Goal: Task Accomplishment & Management: Manage account settings

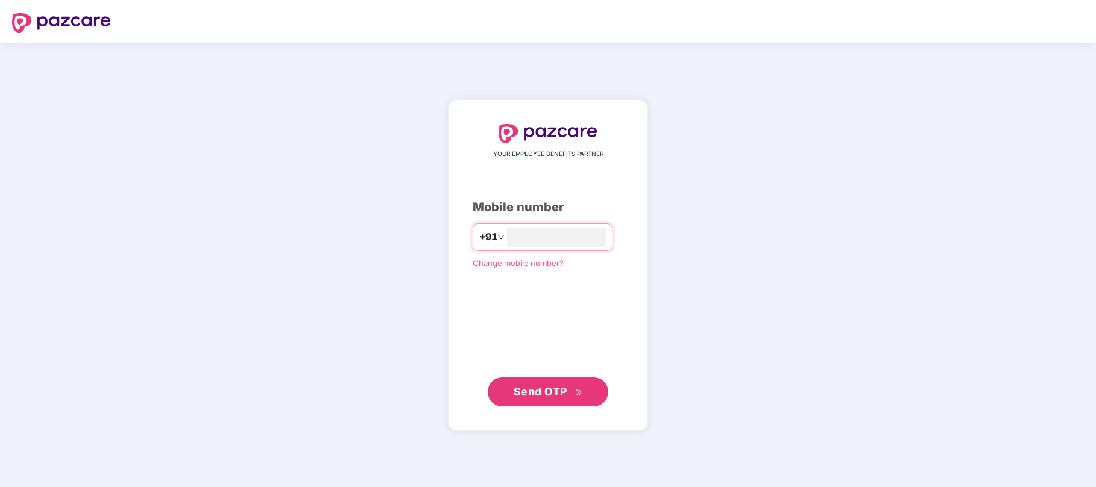
type input "**********"
click at [559, 389] on span "Send OTP" at bounding box center [540, 391] width 54 height 13
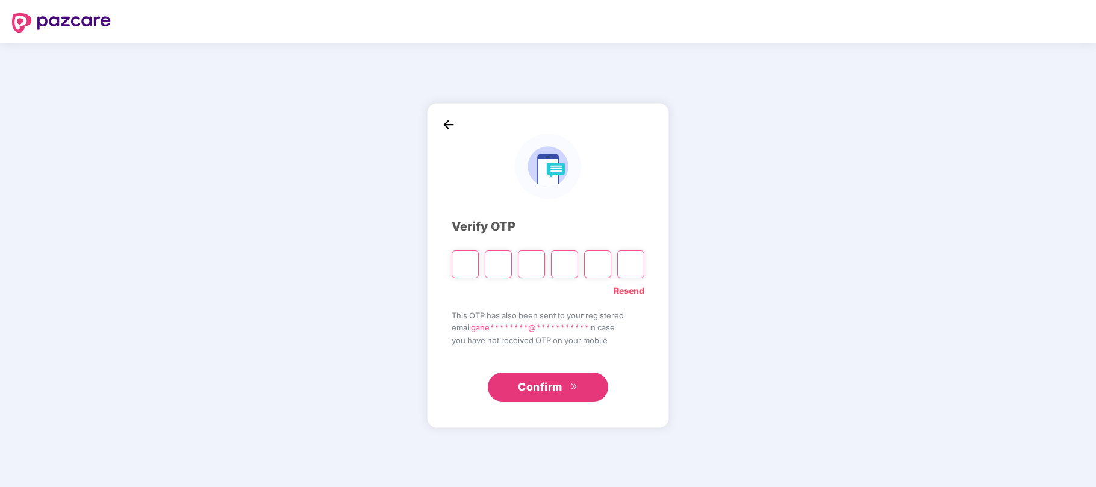
type input "*"
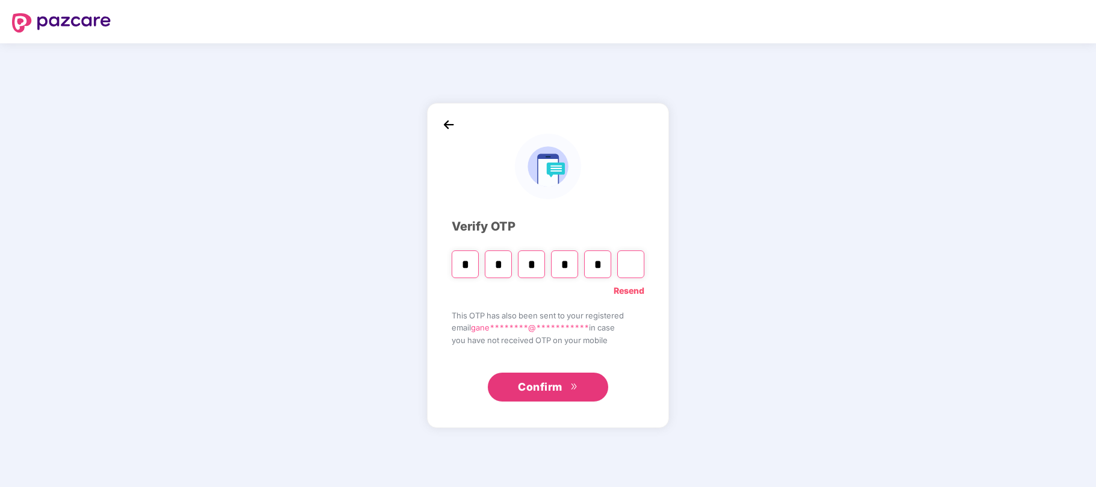
type input "*"
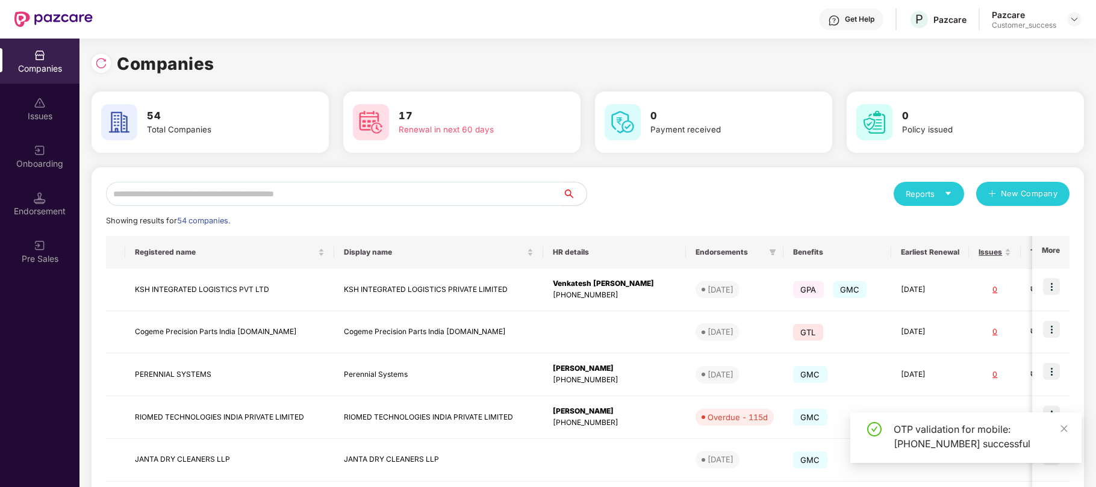
click at [293, 196] on input "text" at bounding box center [334, 194] width 456 height 24
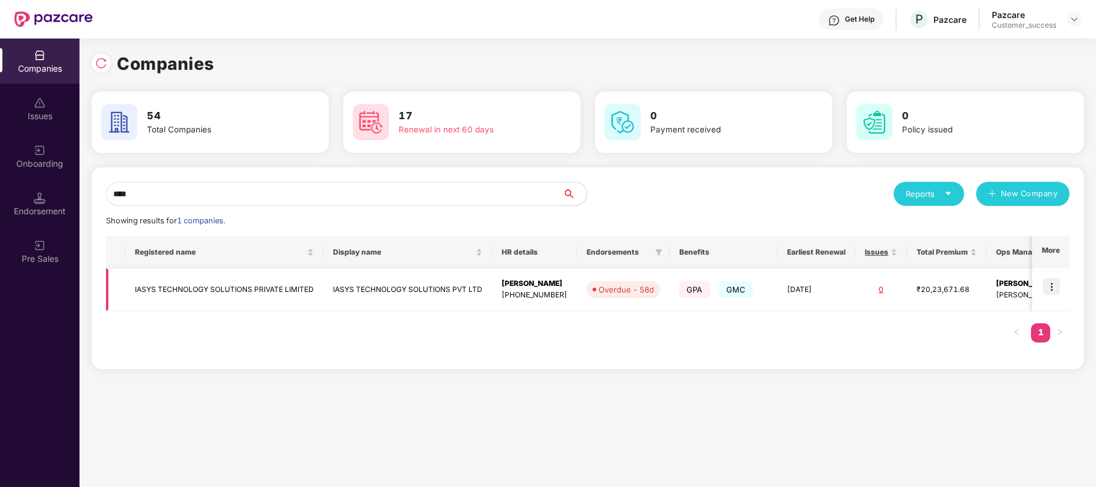
type input "****"
click at [1053, 285] on img at bounding box center [1051, 286] width 17 height 17
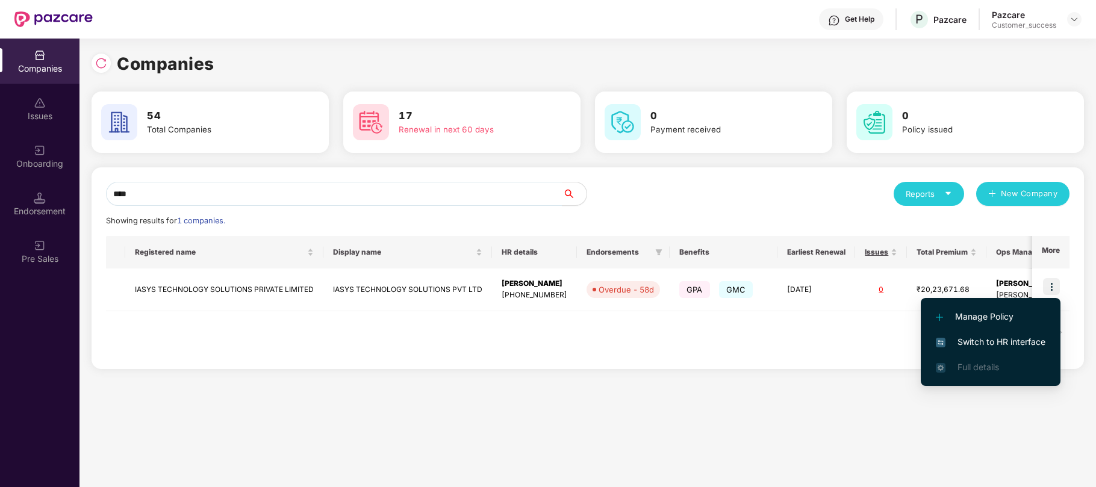
click at [992, 339] on span "Switch to HR interface" at bounding box center [990, 341] width 110 height 13
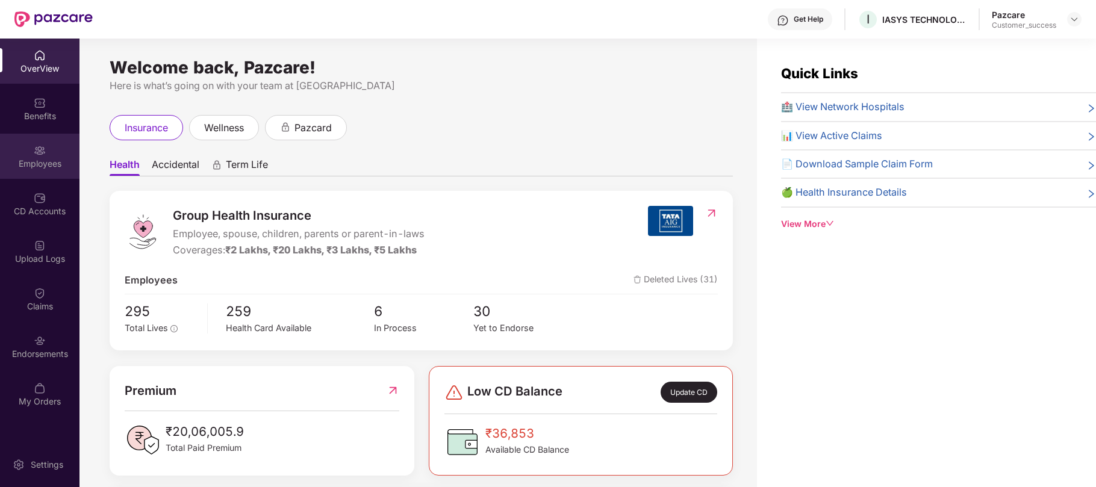
click at [29, 166] on div "Employees" at bounding box center [39, 164] width 79 height 12
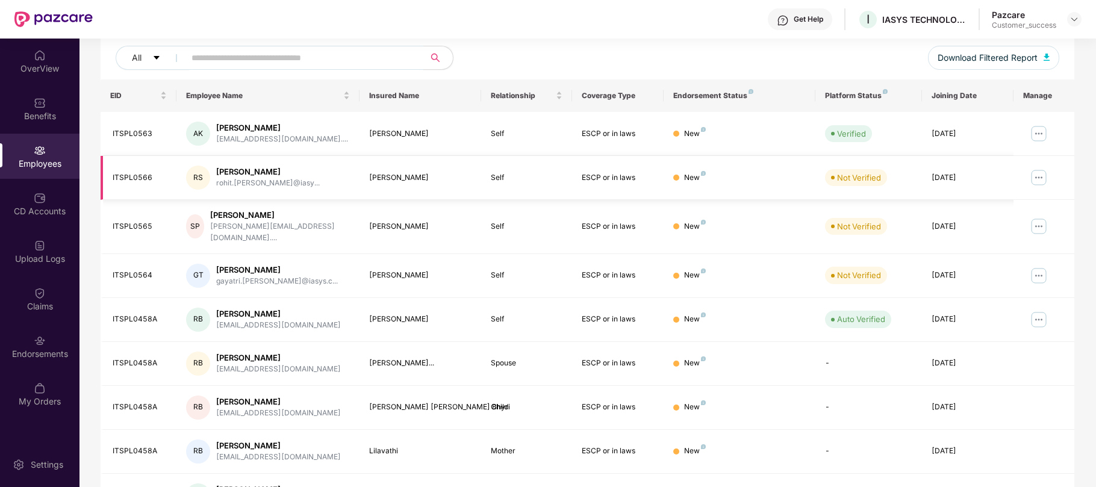
scroll to position [146, 0]
click at [1036, 311] on img at bounding box center [1038, 318] width 19 height 19
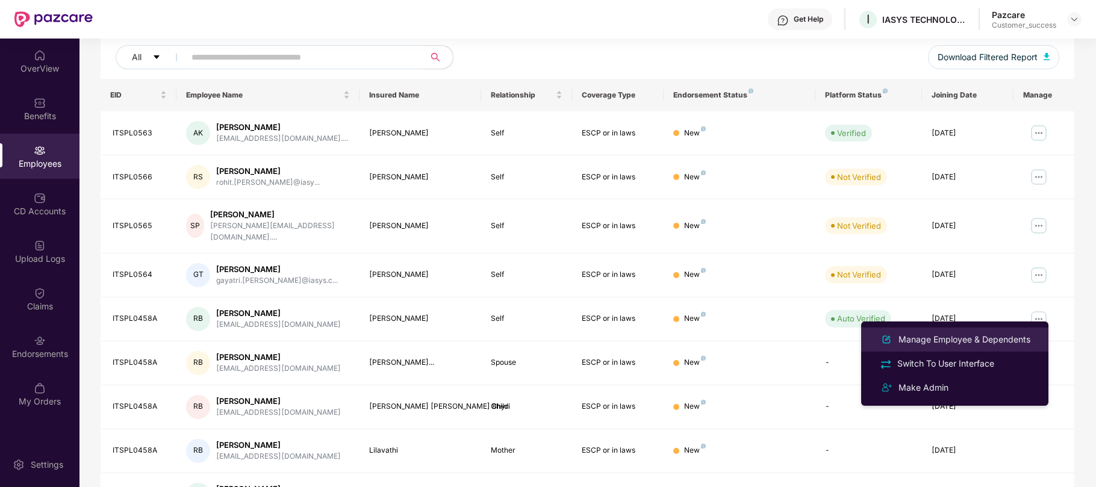
click at [955, 340] on div "Manage Employee & Dependents" at bounding box center [964, 339] width 137 height 13
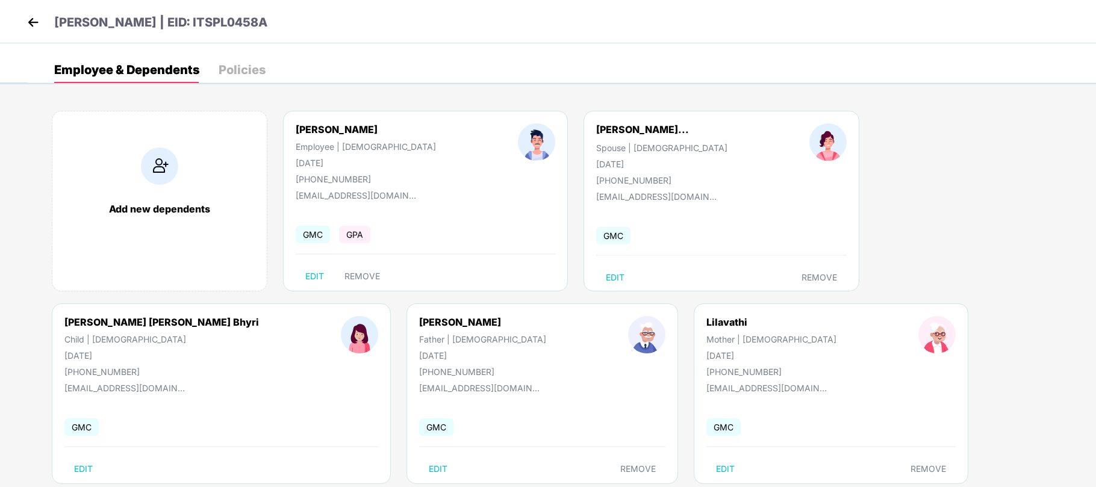
scroll to position [27, 0]
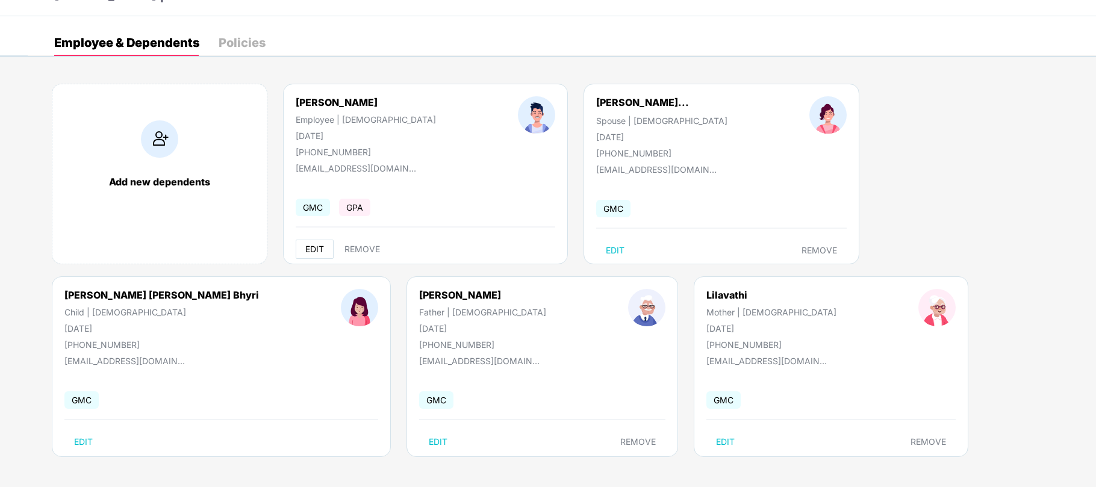
click at [307, 250] on span "EDIT" at bounding box center [314, 249] width 19 height 10
select select "****"
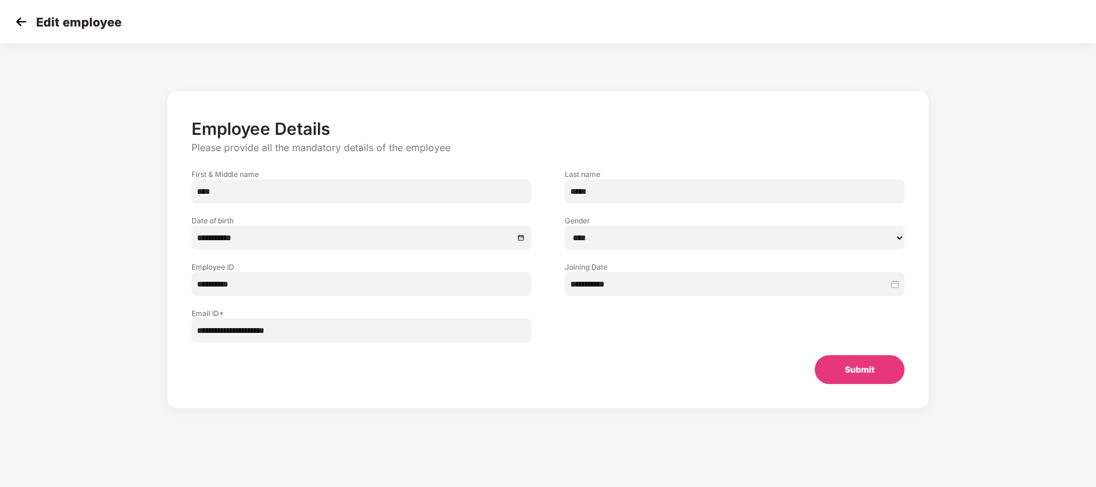
scroll to position [0, 0]
click at [846, 368] on button "Submit" at bounding box center [859, 369] width 90 height 29
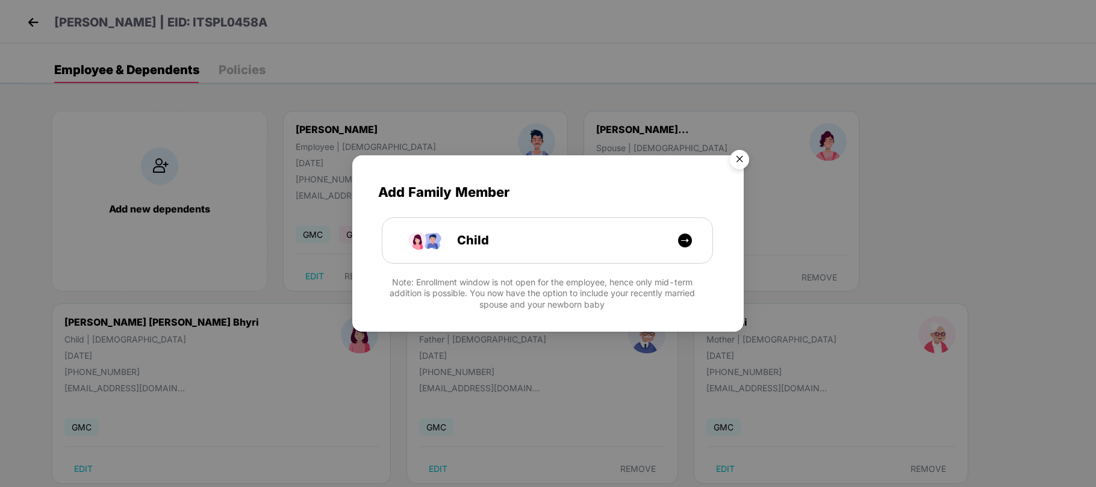
click at [740, 153] on img "Close" at bounding box center [739, 161] width 34 height 34
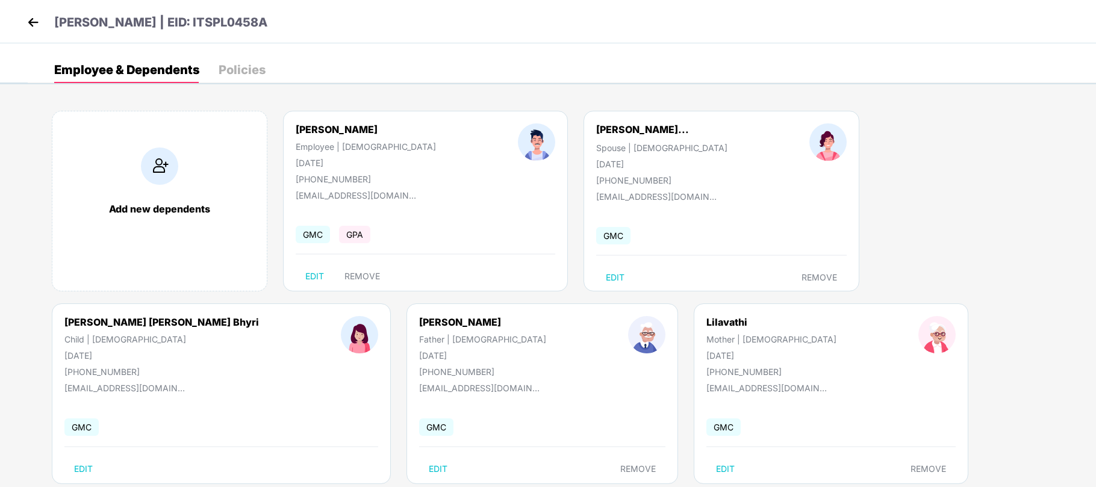
scroll to position [1, 0]
drag, startPoint x: 235, startPoint y: 26, endPoint x: 152, endPoint y: 26, distance: 82.5
click at [152, 26] on div "Ravi Bhyri | EID: ITSPL0458A" at bounding box center [548, 20] width 1096 height 43
copy p "ITSPL0458A"
click at [34, 22] on img at bounding box center [33, 22] width 18 height 18
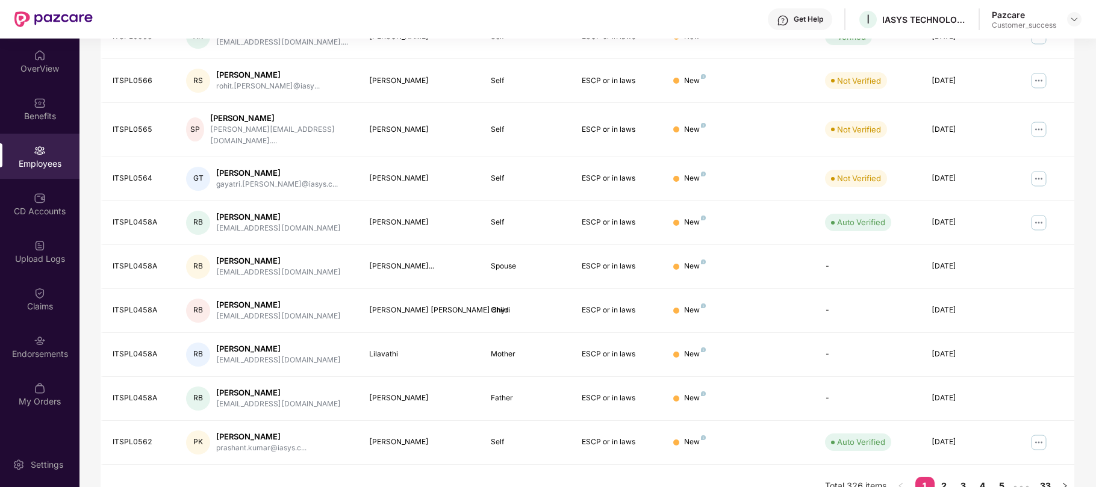
scroll to position [255, 0]
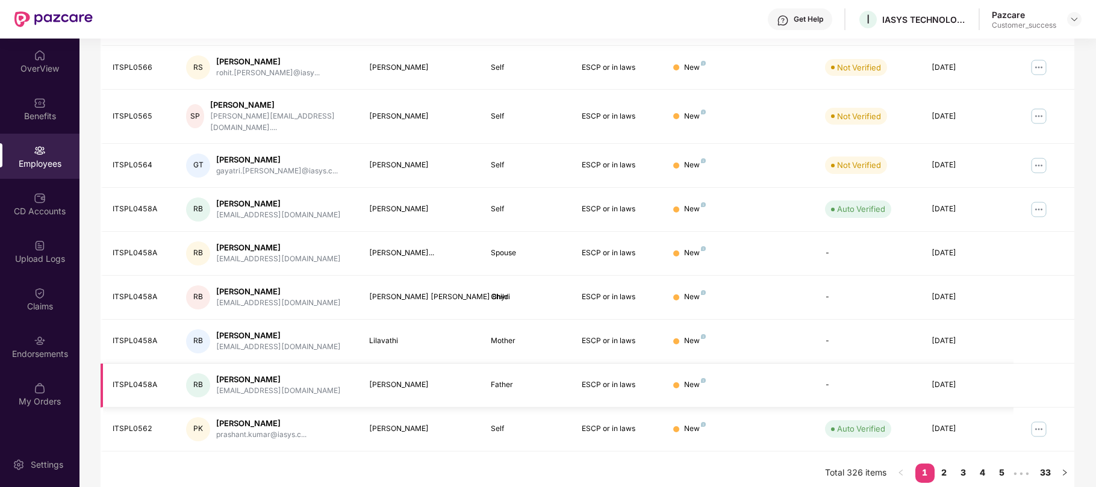
copy p "ITSPL0458A"
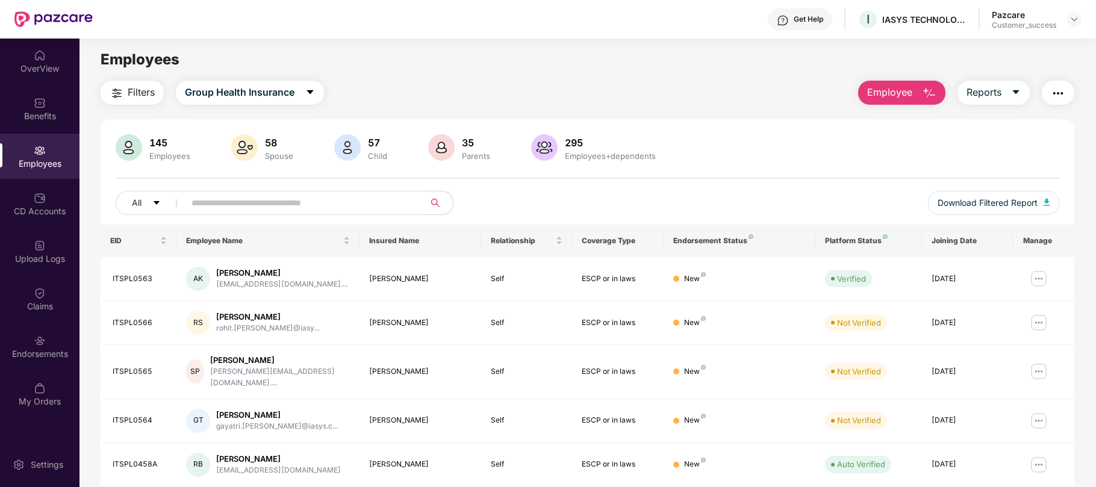
click at [1081, 17] on header "Get Help I IASYS TECHNOLOGY SOLUTIONS PVT LTD Pazcare Customer_success" at bounding box center [548, 19] width 1096 height 39
click at [1074, 17] on img at bounding box center [1074, 19] width 10 height 10
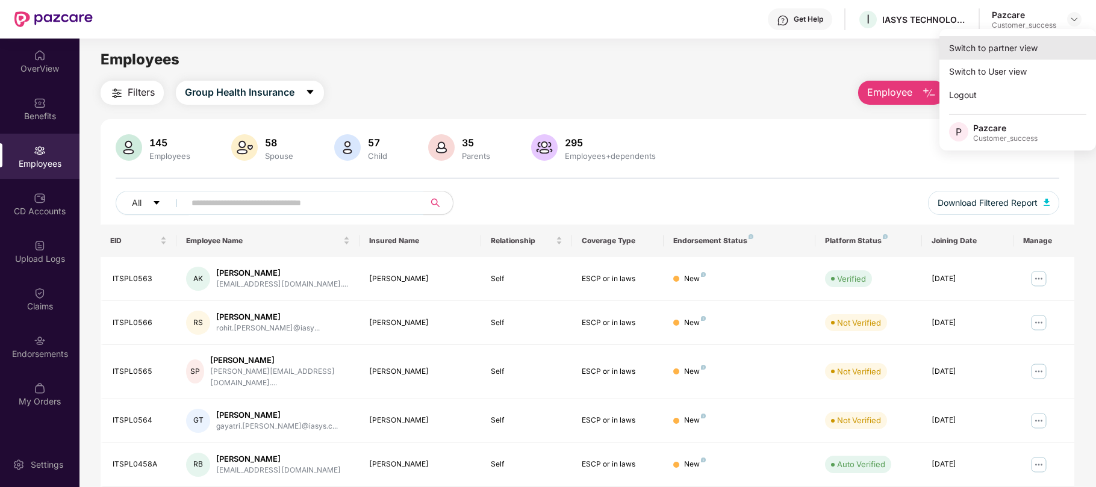
click at [978, 43] on div "Switch to partner view" at bounding box center [1017, 47] width 157 height 23
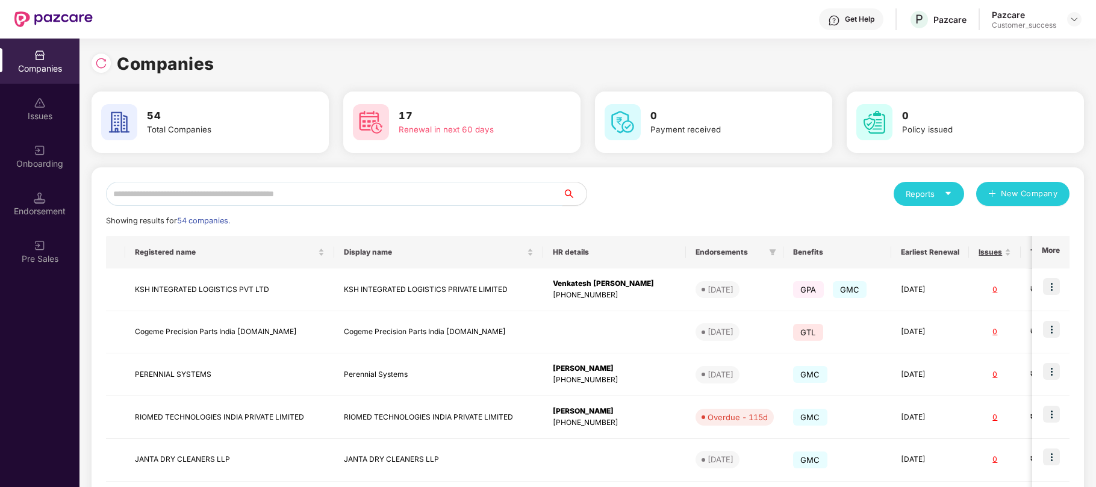
click at [439, 197] on input "text" at bounding box center [334, 194] width 456 height 24
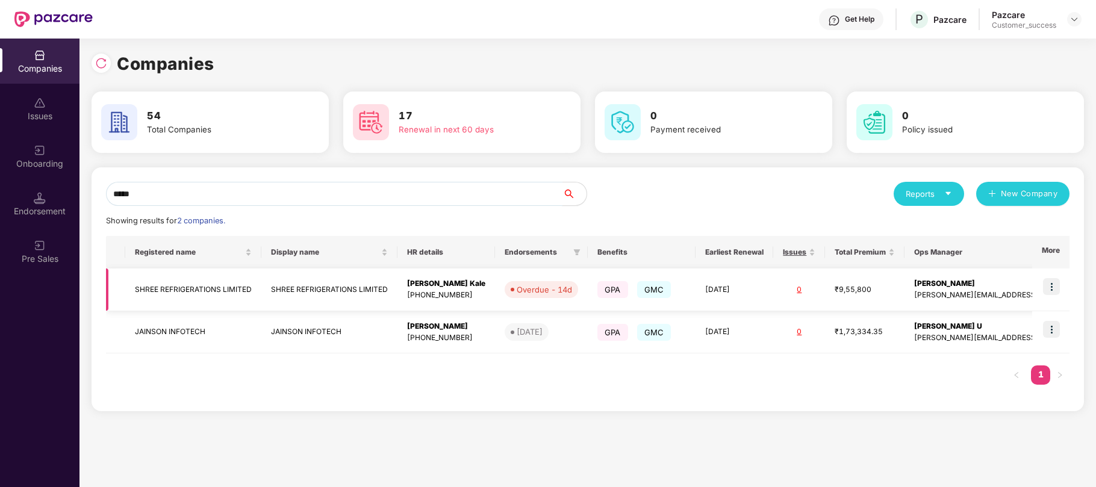
type input "*****"
click at [1052, 295] on td at bounding box center [1050, 289] width 37 height 43
click at [1051, 285] on img at bounding box center [1051, 286] width 17 height 17
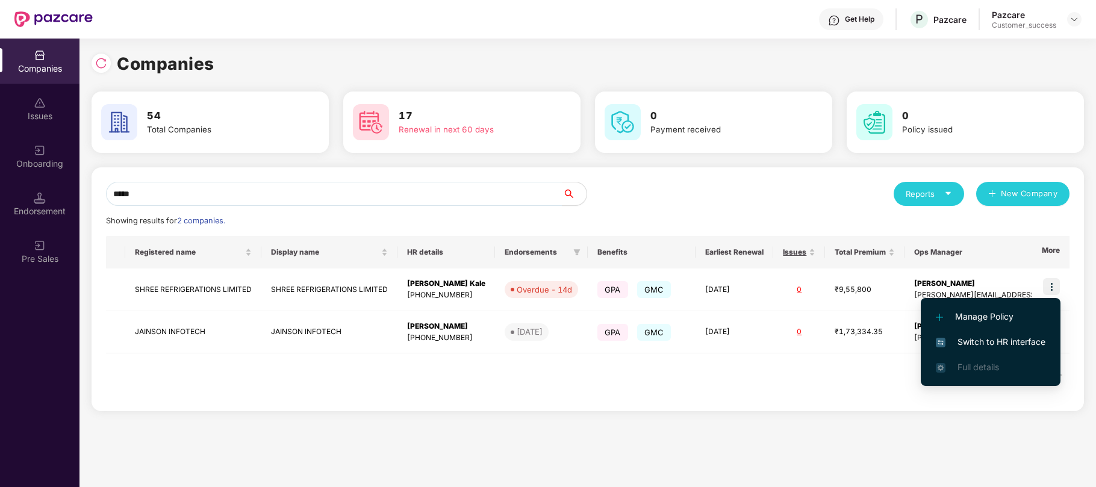
click at [986, 338] on span "Switch to HR interface" at bounding box center [990, 341] width 110 height 13
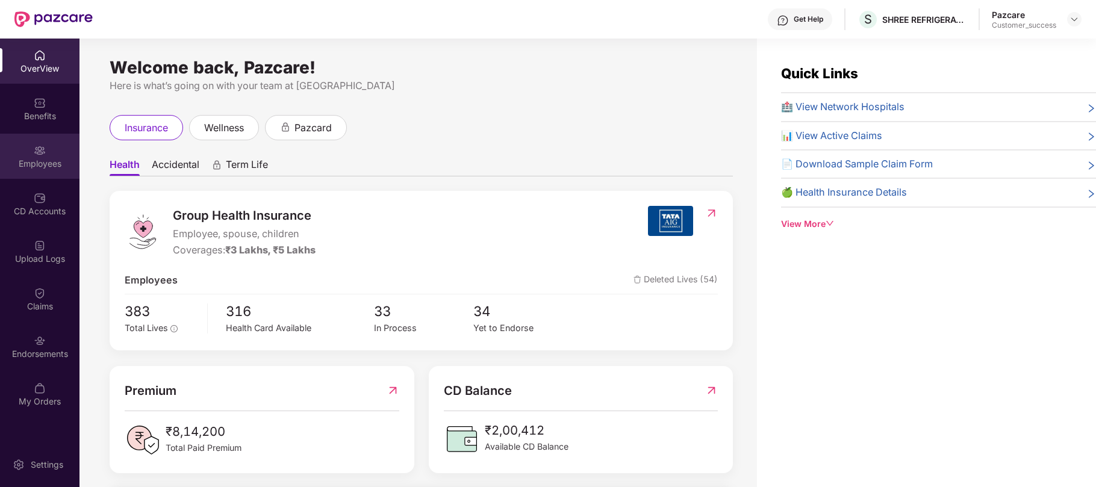
click at [46, 164] on div "Employees" at bounding box center [39, 164] width 79 height 12
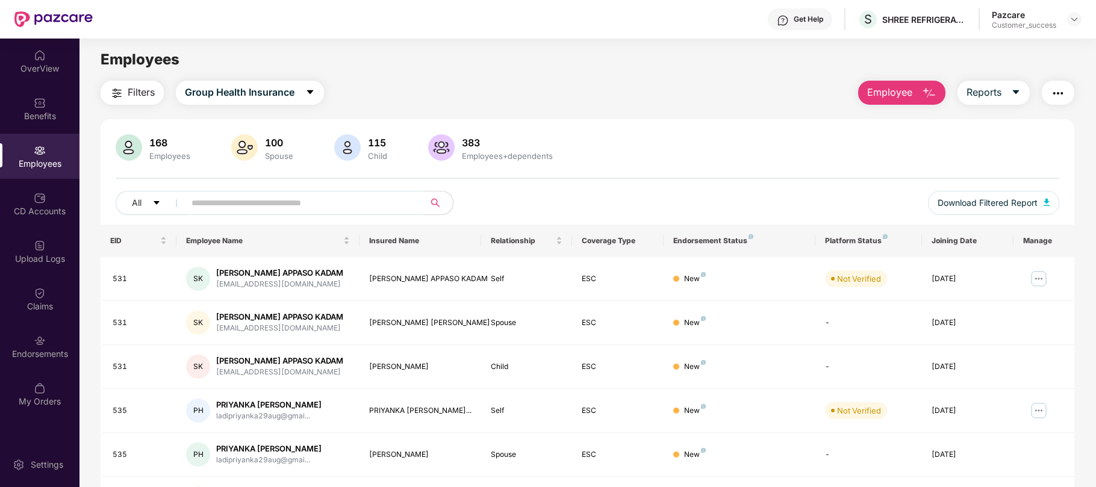
click at [294, 195] on input "text" at bounding box center [299, 203] width 216 height 18
paste input "********"
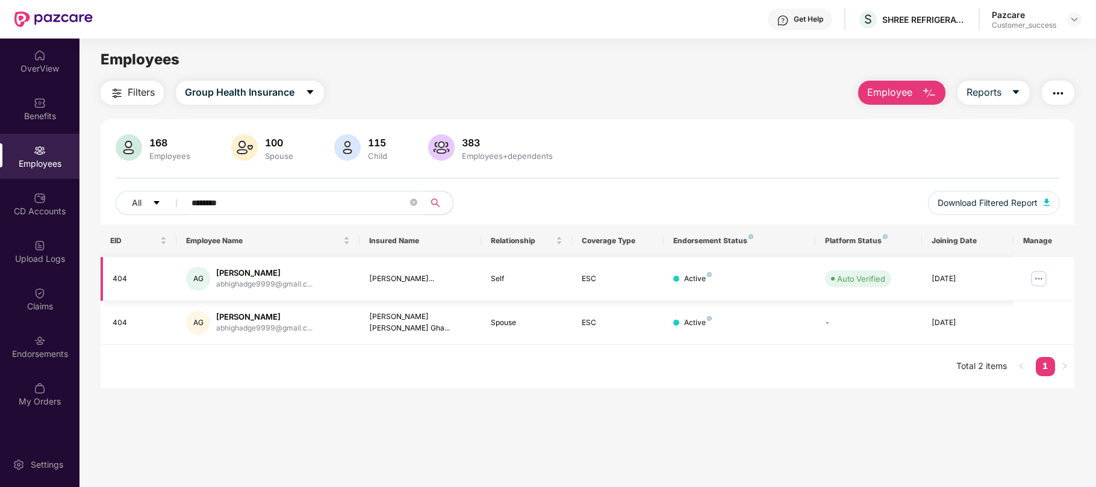
type input "********"
click at [1041, 274] on img at bounding box center [1038, 278] width 19 height 19
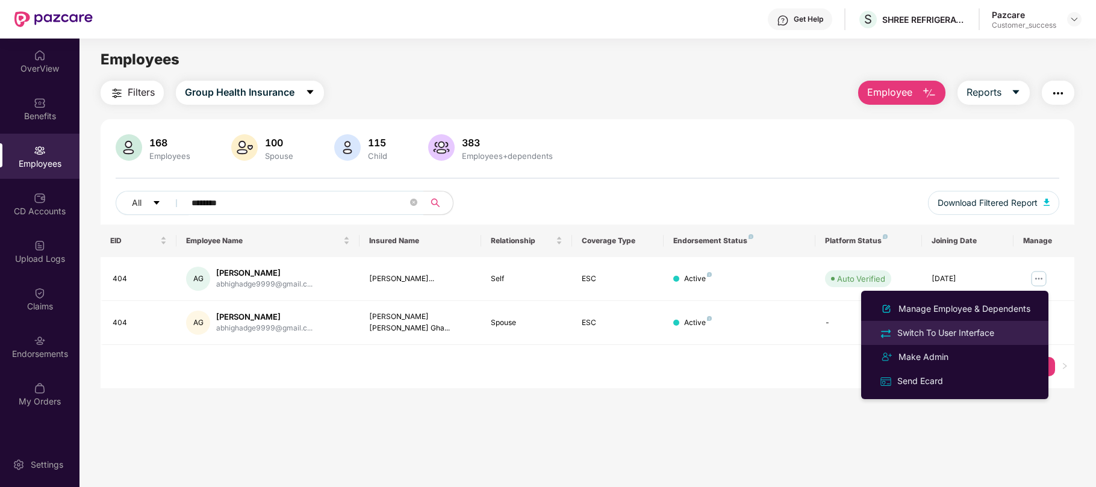
click at [949, 335] on div "Switch To User Interface" at bounding box center [945, 332] width 102 height 13
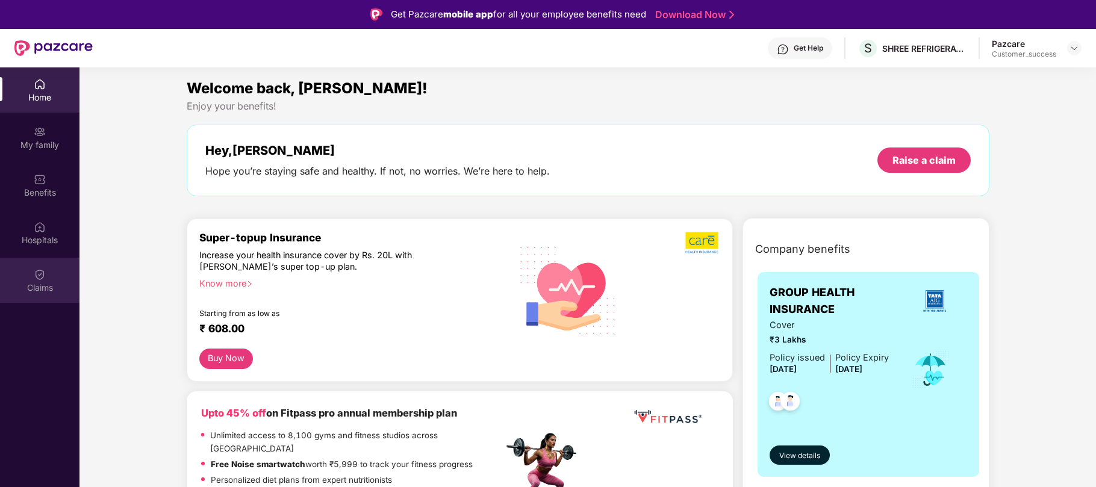
click at [46, 275] on div "Claims" at bounding box center [39, 280] width 79 height 45
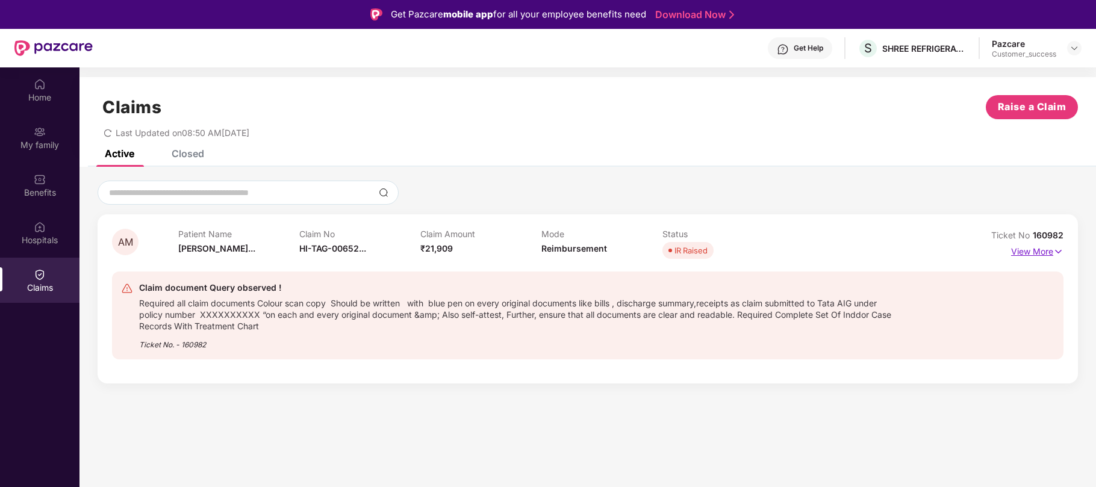
click at [1055, 251] on img at bounding box center [1058, 251] width 10 height 13
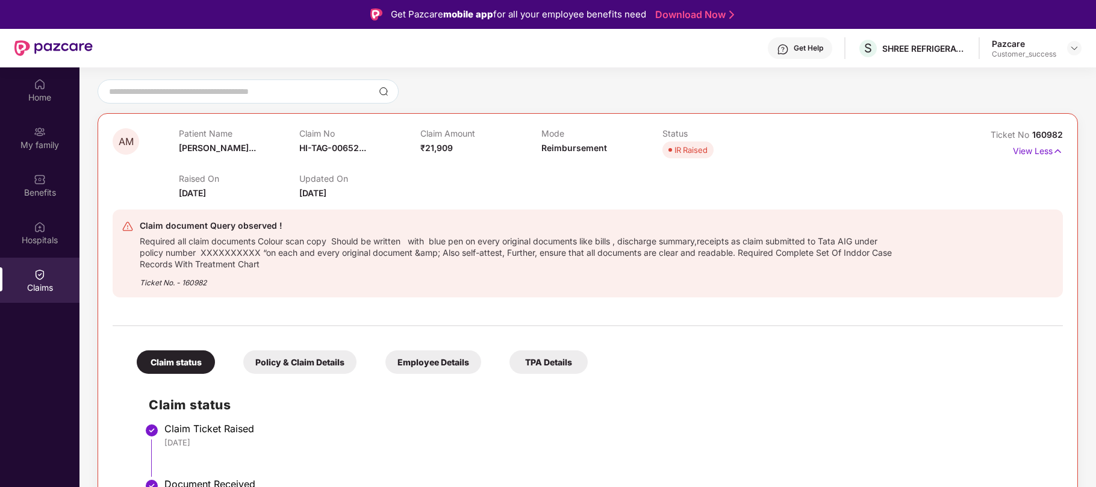
scroll to position [93, 0]
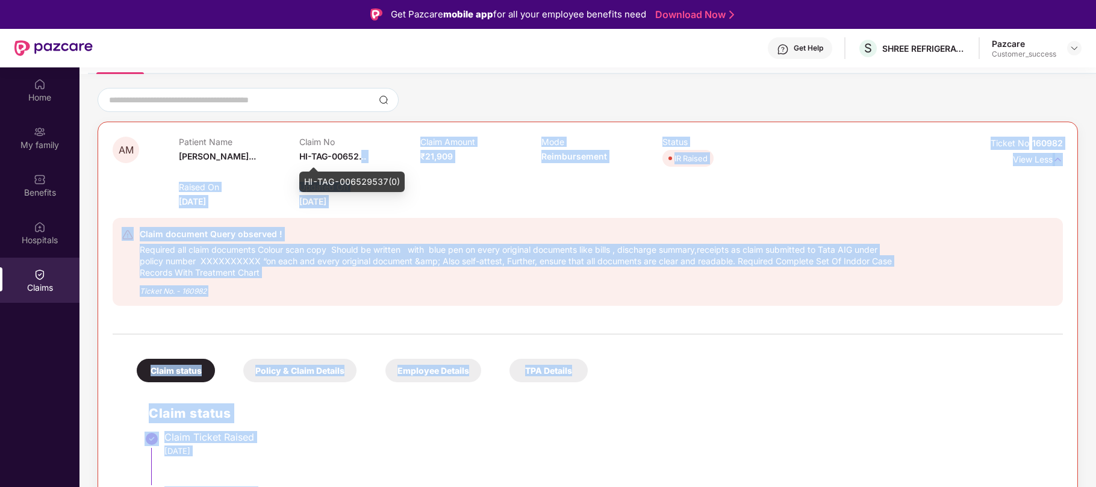
drag, startPoint x: 305, startPoint y: 181, endPoint x: 362, endPoint y: 157, distance: 61.8
click at [362, 157] on body "Get Pazcare mobile app for all your employee benefits need Download Now Get Hel…" at bounding box center [548, 243] width 1096 height 487
click at [407, 225] on div "Claim document Query observed ! Required all claim documents Colour scan copy S…" at bounding box center [588, 262] width 950 height 88
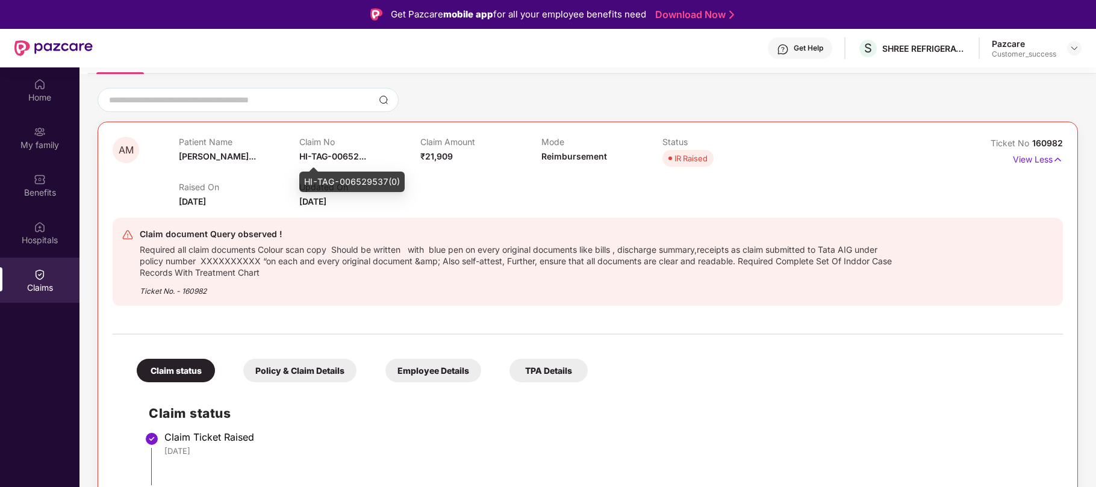
click at [343, 158] on span "HI-TAG-00652..." at bounding box center [332, 156] width 67 height 10
click at [345, 181] on div "HI-TAG-006529537(0)" at bounding box center [351, 182] width 105 height 20
copy div "HI-TAG-006529537(0)"
